Goal: Information Seeking & Learning: Learn about a topic

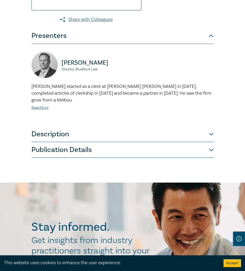
scroll to position [288, 0]
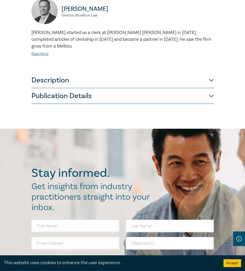
click at [158, 73] on button "Description" at bounding box center [122, 81] width 182 height 16
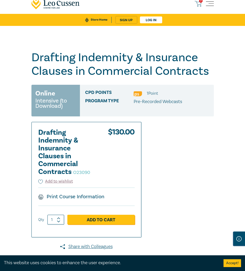
scroll to position [0, 0]
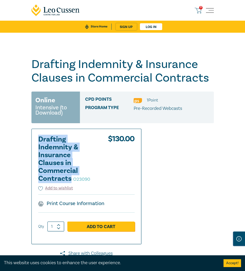
drag, startPoint x: 39, startPoint y: 140, endPoint x: 70, endPoint y: 182, distance: 52.6
click at [70, 182] on h2 "Drafting Indemnity & Insurance Clauses in Commercial Contracts O23090" at bounding box center [67, 159] width 58 height 47
copy h2 "Drafting Indemnity & Insurance Clauses in Commercial Contracts"
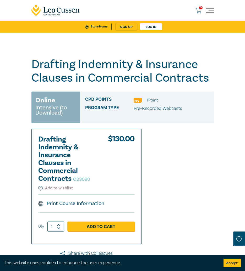
click at [152, 154] on div "Drafting Indemnity & Insurance Clauses in Commercial Contracts O23090 Online In…" at bounding box center [122, 256] width 182 height 397
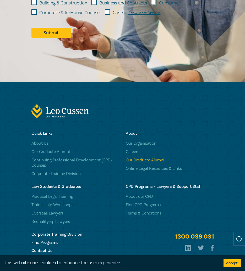
scroll to position [646, 0]
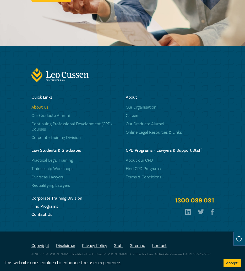
click at [42, 106] on link "About Us" at bounding box center [75, 107] width 88 height 5
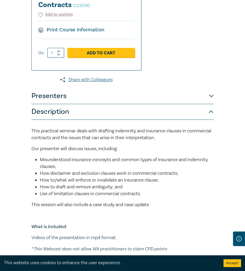
scroll to position [17, 0]
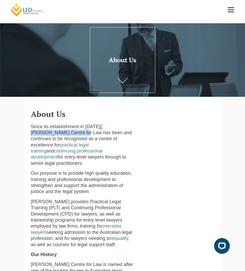
drag, startPoint x: 99, startPoint y: 128, endPoint x: 61, endPoint y: 135, distance: 38.1
click at [61, 135] on p "Since its establishment in 1972, Leo Cussen Centre for Law has been and continu…" at bounding box center [83, 145] width 104 height 43
copy p "Leo Cussen Centre for Law"
